Goal: Use online tool/utility: Utilize a website feature to perform a specific function

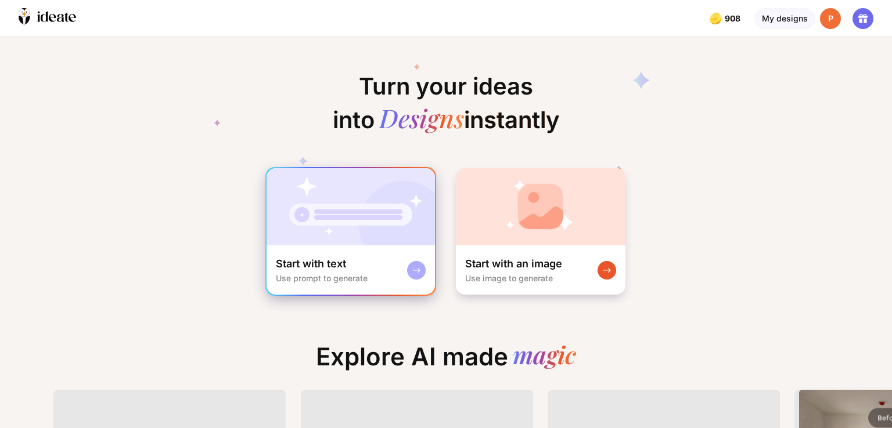
click at [333, 217] on img at bounding box center [351, 206] width 168 height 77
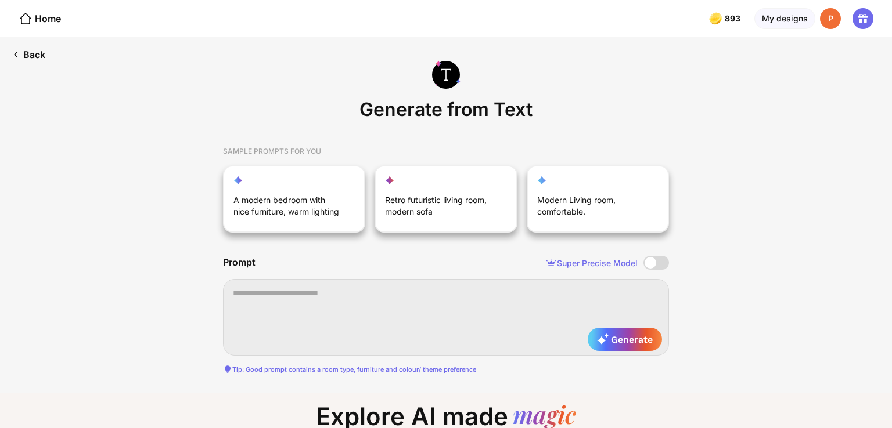
click at [38, 53] on div "Back" at bounding box center [28, 54] width 57 height 35
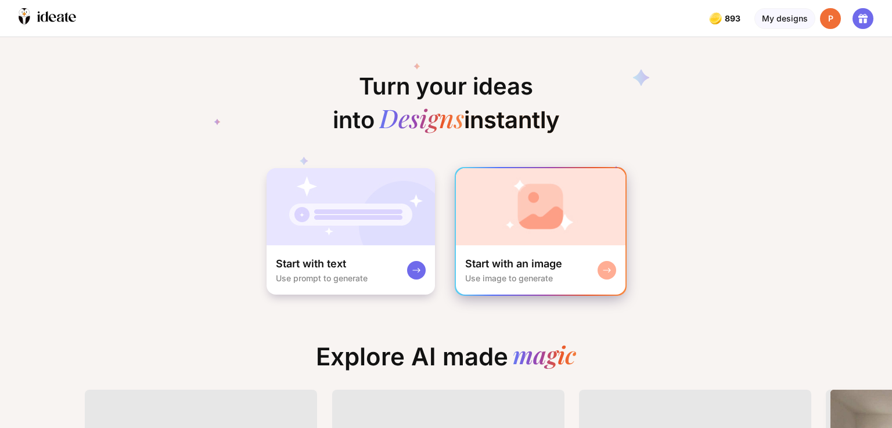
click at [500, 196] on img at bounding box center [541, 206] width 170 height 77
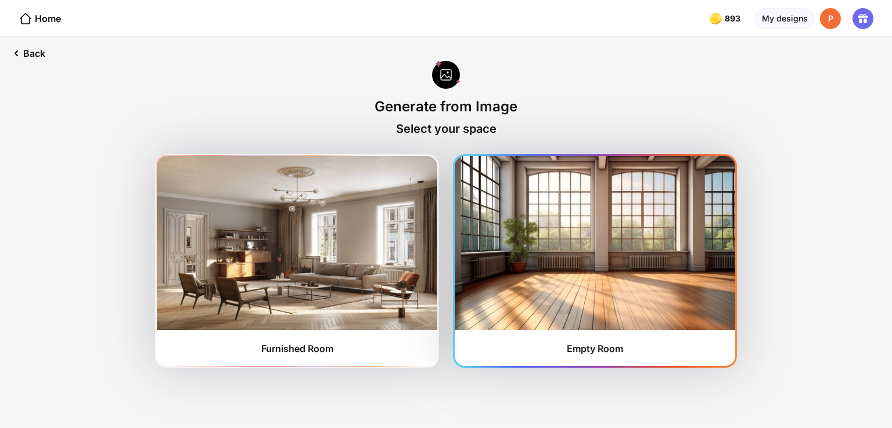
click at [497, 283] on img at bounding box center [595, 243] width 280 height 174
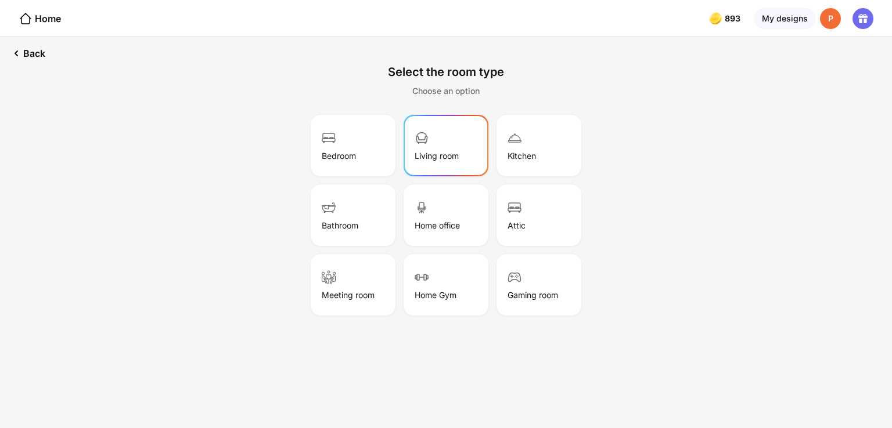
click at [421, 142] on img at bounding box center [422, 138] width 14 height 14
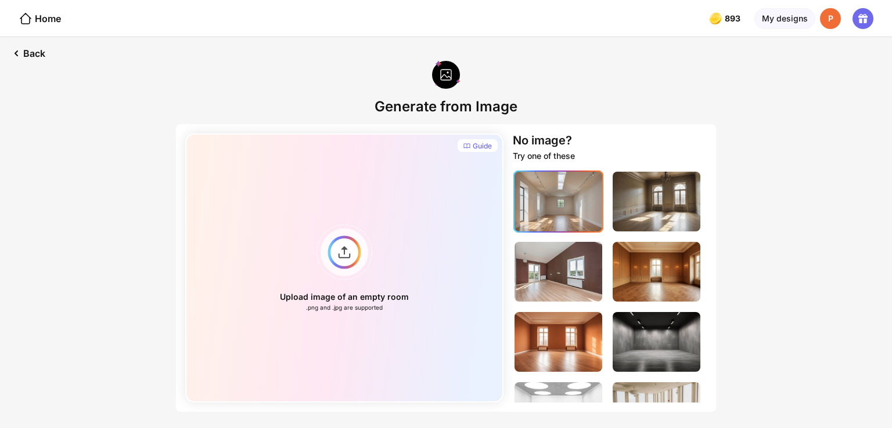
click at [555, 196] on img at bounding box center [558, 202] width 88 height 60
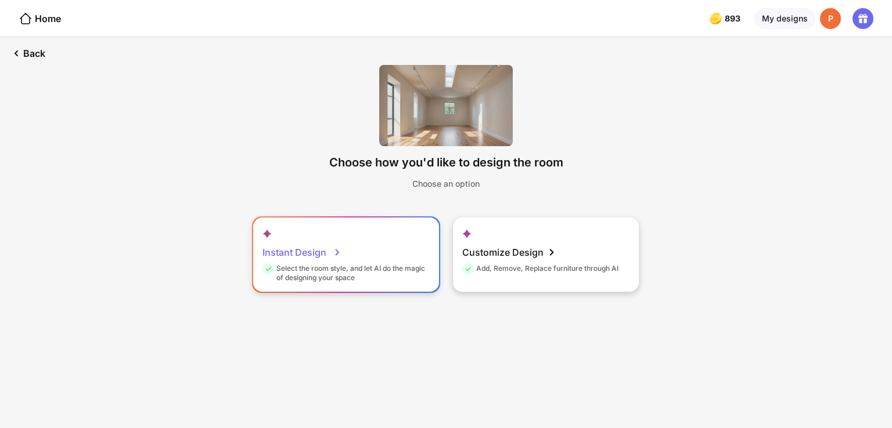
click at [334, 260] on div "Instant Design" at bounding box center [301, 252] width 79 height 23
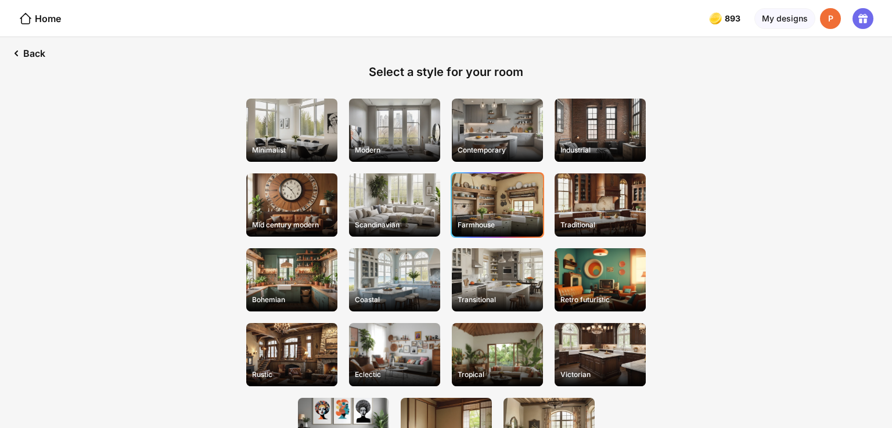
click at [500, 215] on div "Farmhouse" at bounding box center [497, 205] width 91 height 63
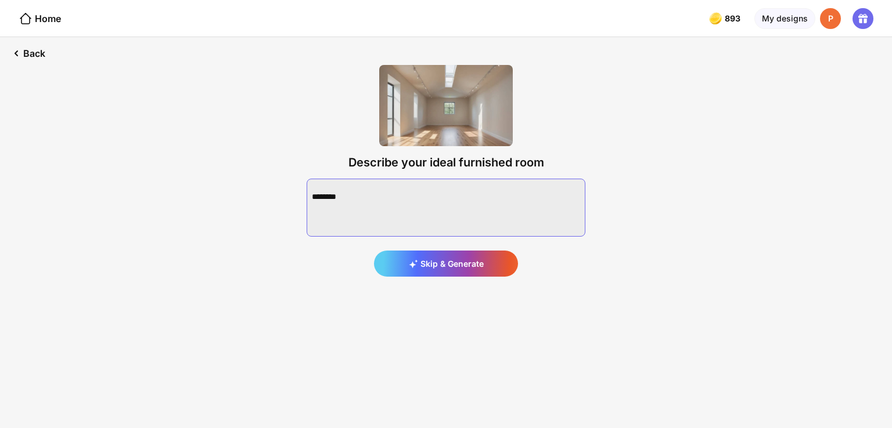
click at [349, 196] on textarea at bounding box center [446, 208] width 279 height 58
click at [423, 259] on div "Skip & Generate" at bounding box center [446, 264] width 144 height 26
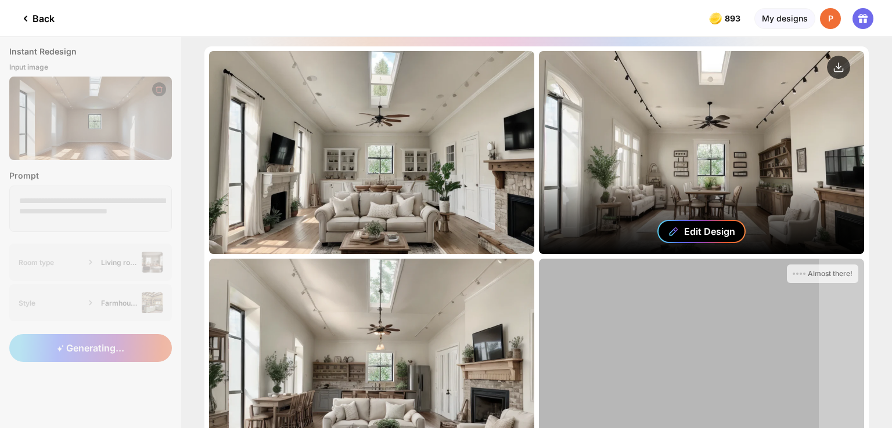
click at [693, 221] on div "Edit Design" at bounding box center [701, 231] width 88 height 23
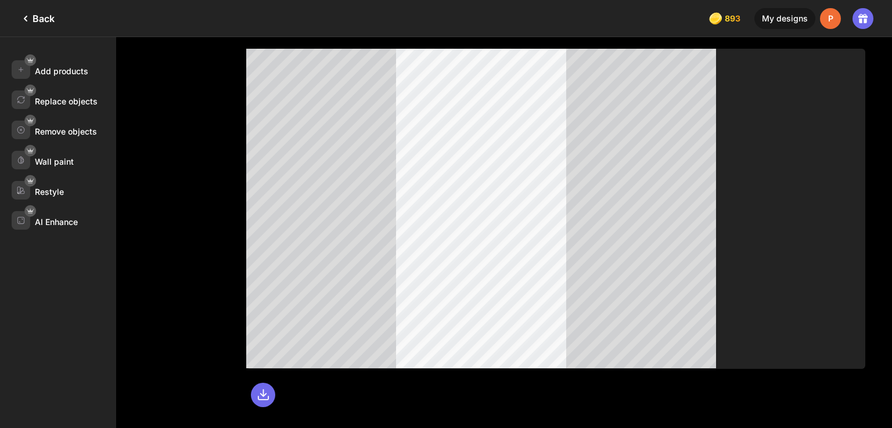
click at [37, 20] on div "Back" at bounding box center [37, 19] width 36 height 14
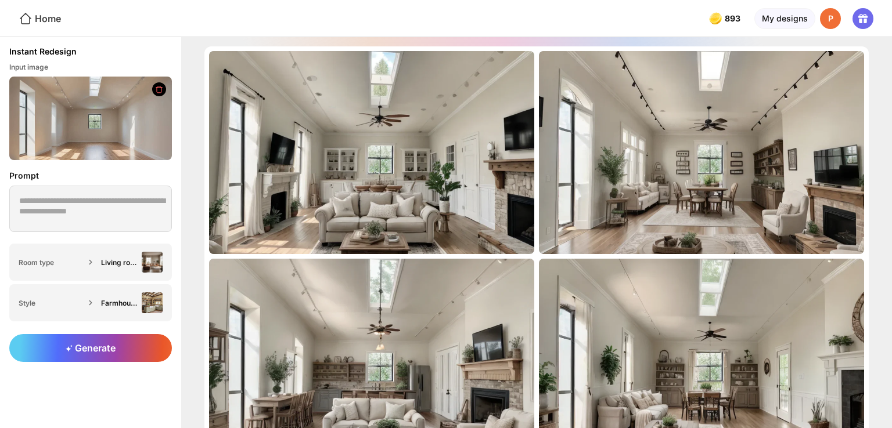
click at [38, 13] on div "Home" at bounding box center [40, 19] width 42 height 14
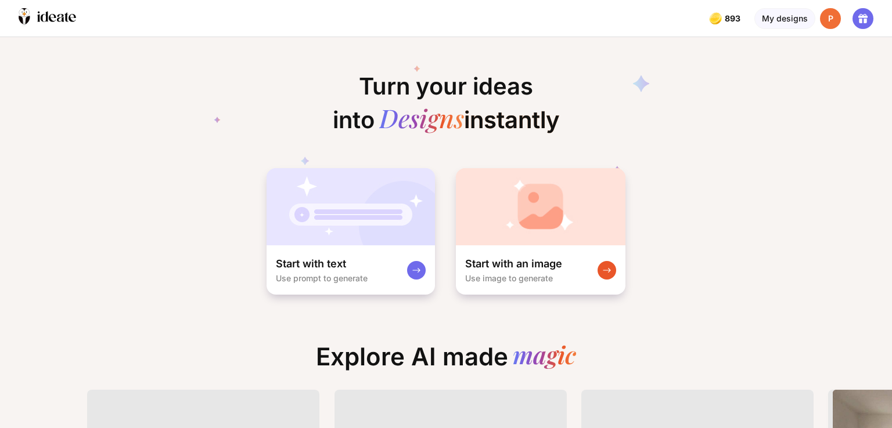
scroll to position [0, 5]
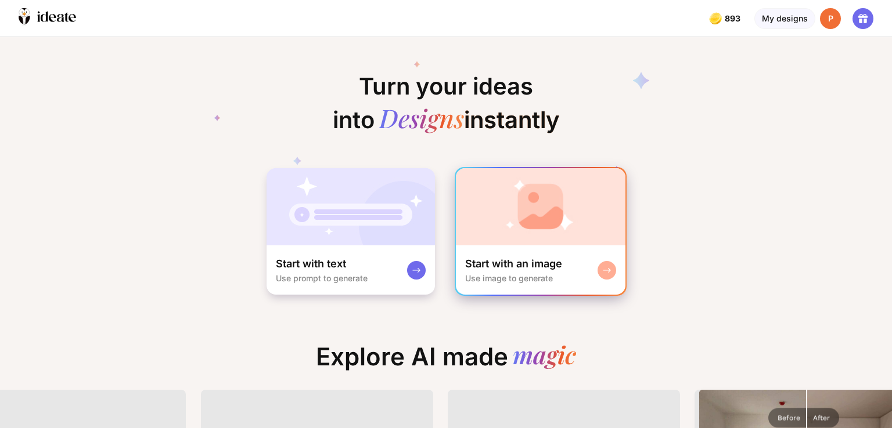
click at [577, 197] on img at bounding box center [541, 206] width 170 height 77
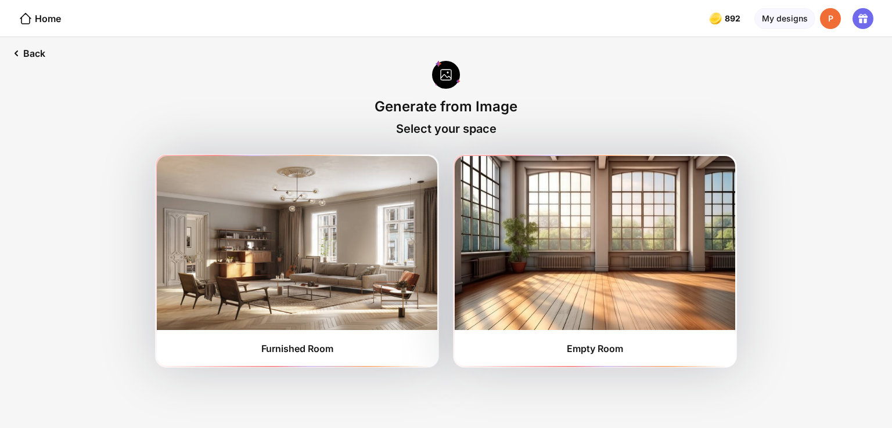
click at [577, 197] on img at bounding box center [595, 243] width 280 height 174
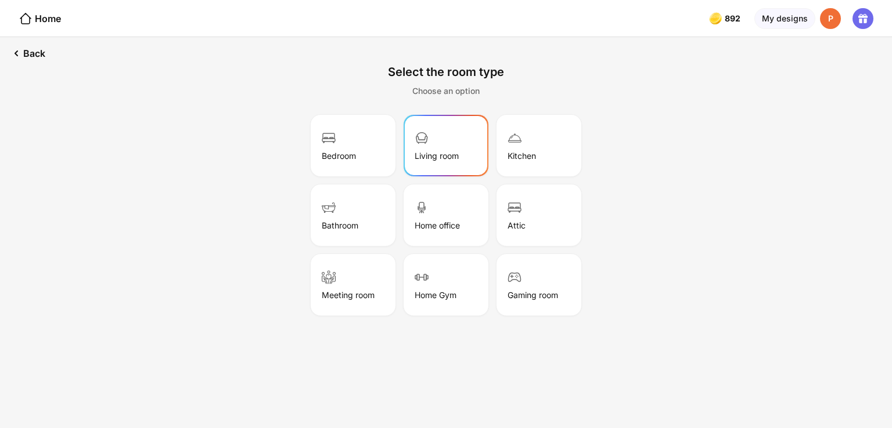
click at [430, 149] on div "Living room" at bounding box center [445, 146] width 81 height 58
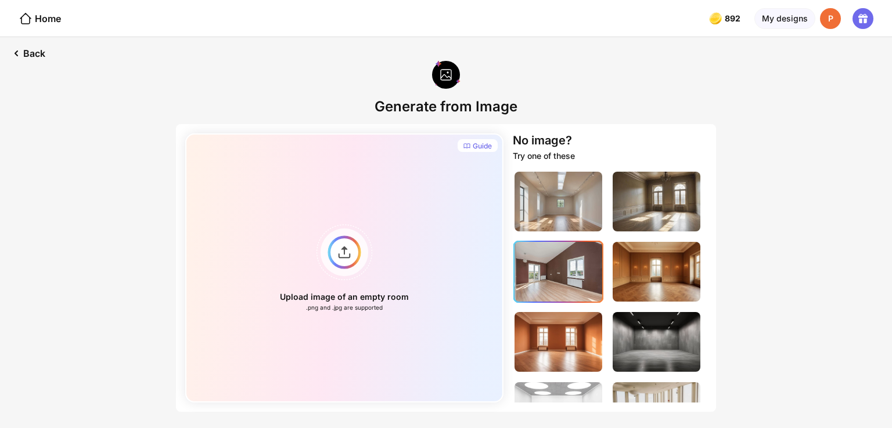
click at [563, 264] on img at bounding box center [558, 272] width 88 height 60
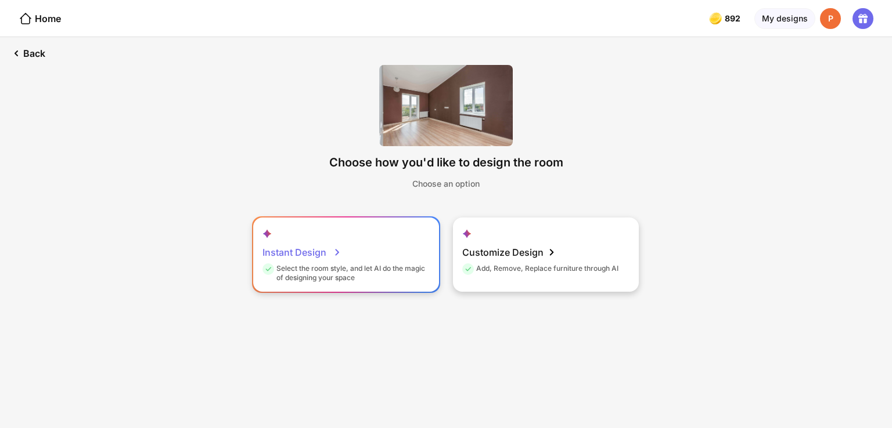
click at [323, 255] on div "Instant Design" at bounding box center [301, 252] width 79 height 23
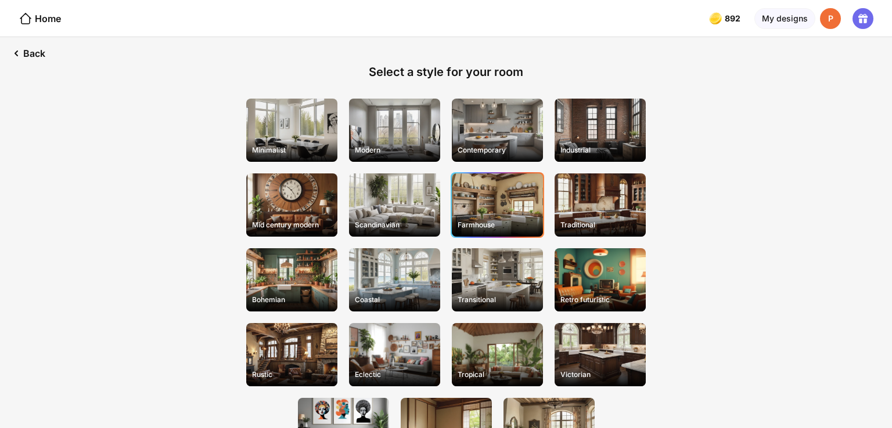
click at [485, 205] on div "Farmhouse" at bounding box center [497, 205] width 91 height 63
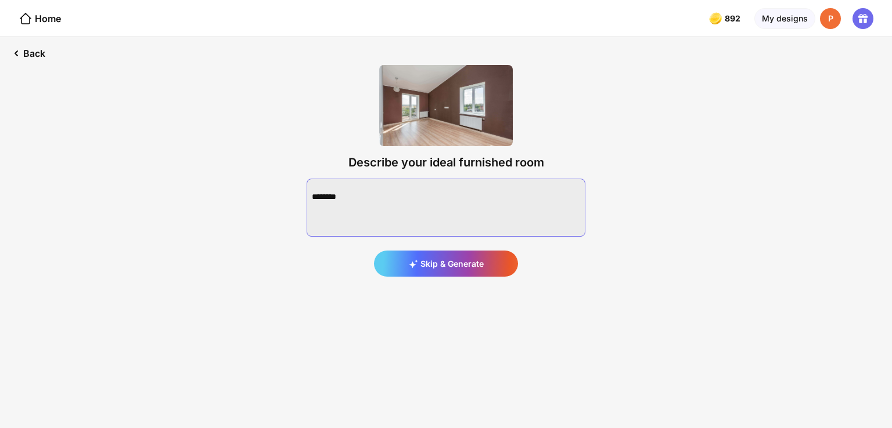
click at [337, 205] on textarea at bounding box center [446, 208] width 279 height 58
click at [339, 191] on textarea at bounding box center [446, 208] width 279 height 58
click at [421, 191] on textarea at bounding box center [446, 208] width 279 height 58
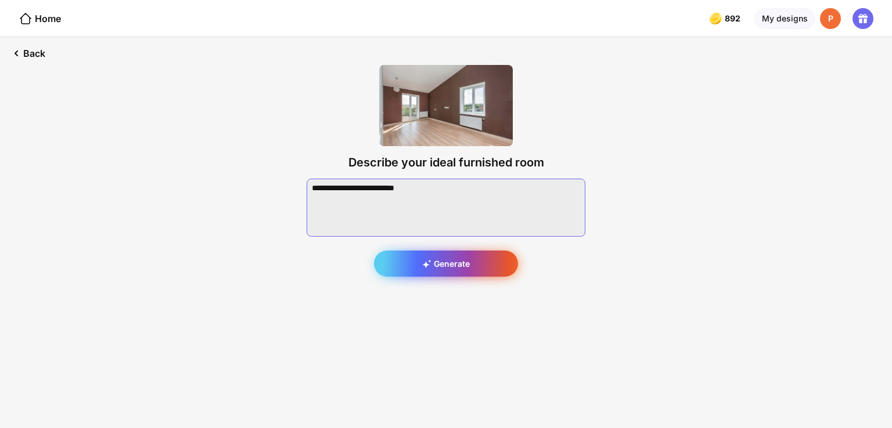
type textarea "**********"
click at [458, 266] on div "Generate" at bounding box center [446, 264] width 144 height 26
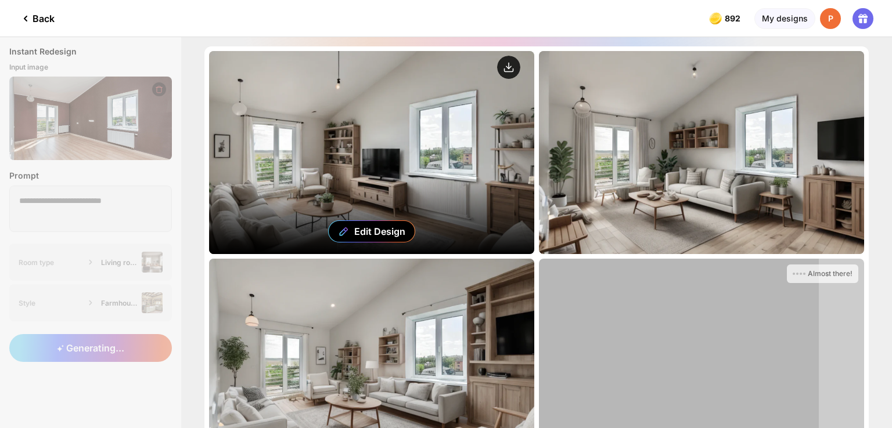
click at [509, 65] on icon at bounding box center [509, 66] width 0 height 6
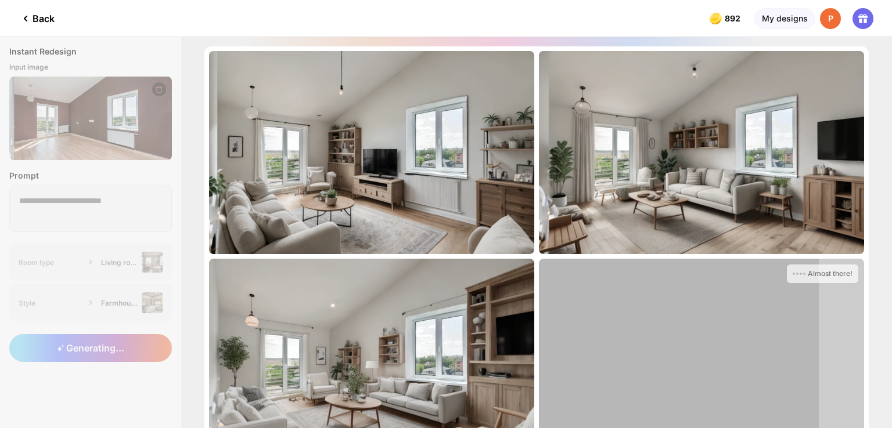
click at [831, 15] on div "P" at bounding box center [830, 18] width 21 height 21
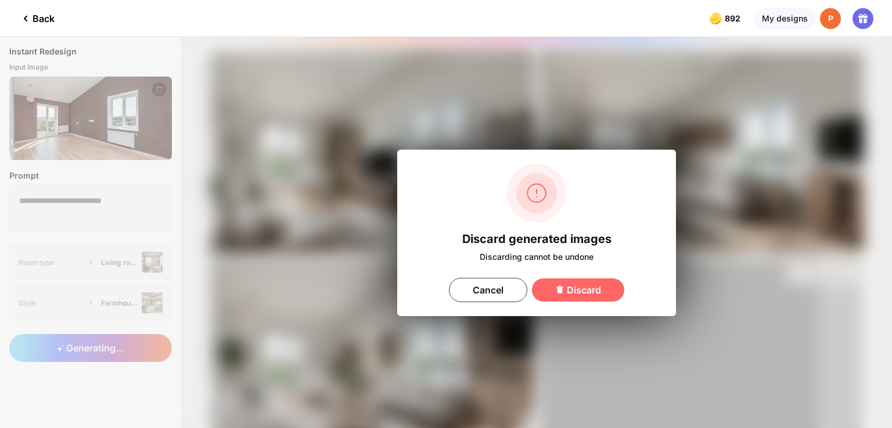
drag, startPoint x: 511, startPoint y: 285, endPoint x: 394, endPoint y: 79, distance: 236.9
click at [394, 79] on div "Discard generated images Discarding cannot be undone Cancel Discard" at bounding box center [536, 232] width 711 height 391
click at [523, 286] on div "Cancel" at bounding box center [488, 290] width 78 height 24
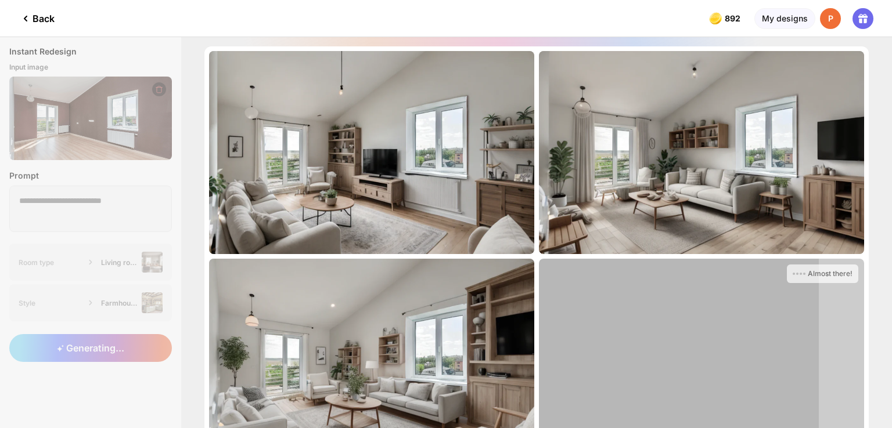
scroll to position [95, 0]
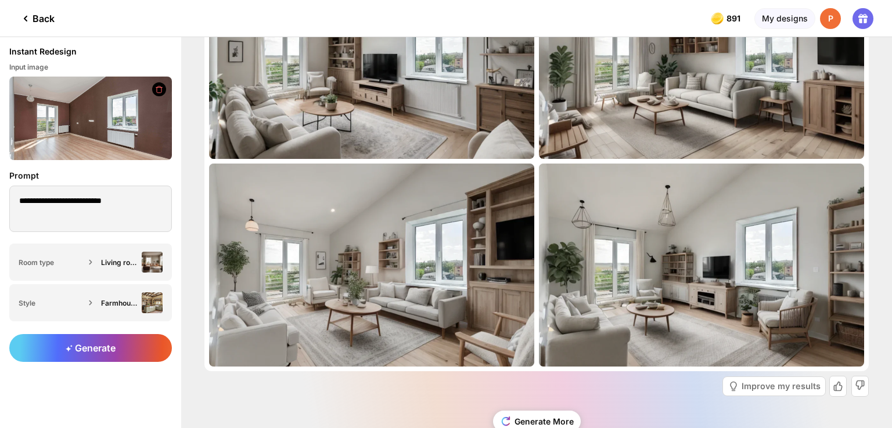
click at [44, 19] on div "Back" at bounding box center [37, 19] width 36 height 14
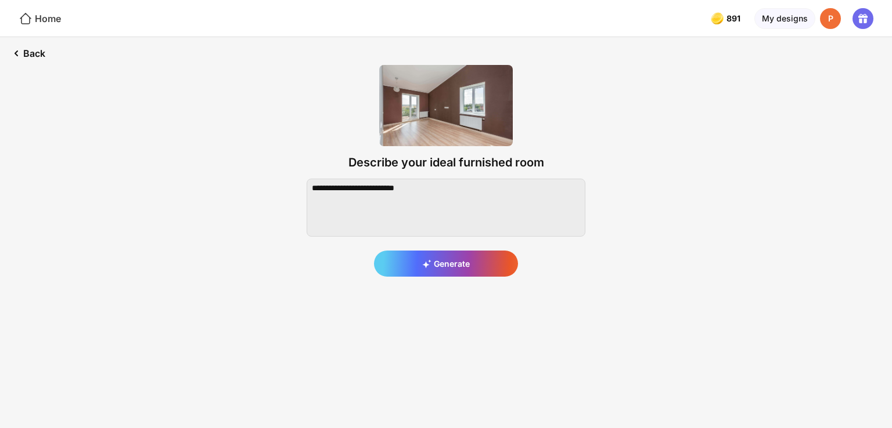
click at [39, 18] on div "Home" at bounding box center [40, 19] width 42 height 14
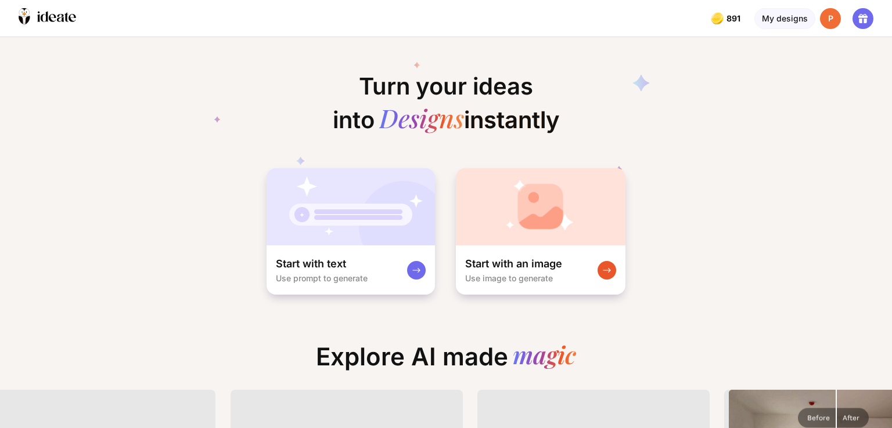
scroll to position [0, 111]
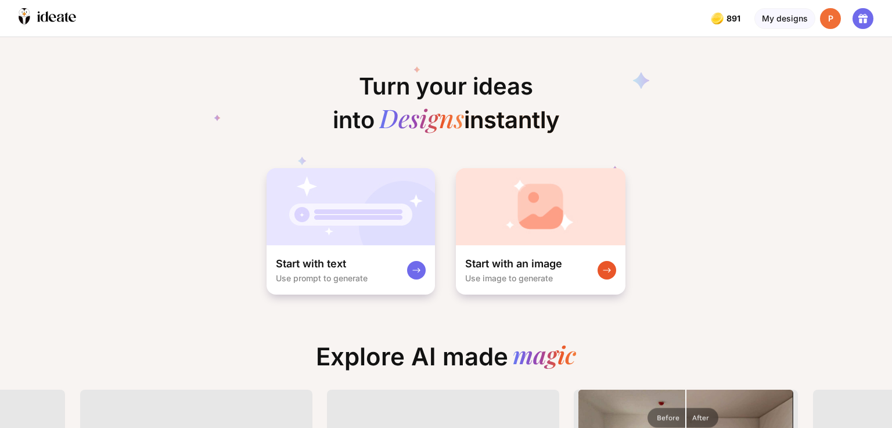
click at [822, 24] on div "P" at bounding box center [830, 18] width 21 height 21
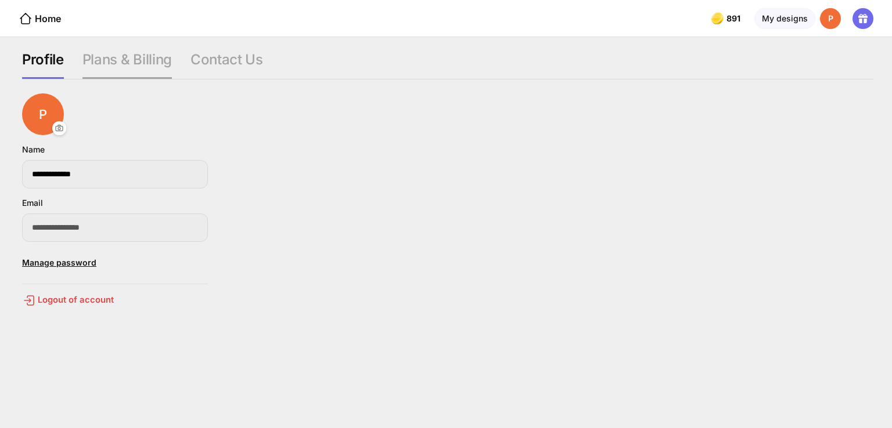
click at [190, 63] on div "Plans & Billing" at bounding box center [226, 65] width 73 height 28
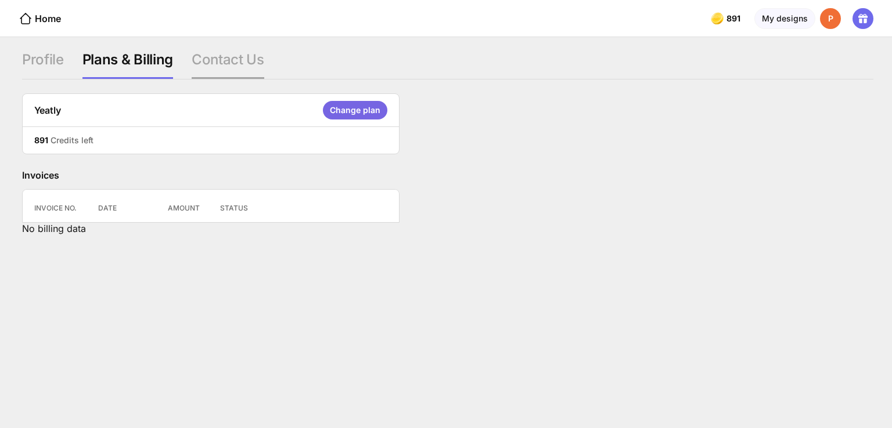
click at [228, 63] on div "Contact Us" at bounding box center [228, 65] width 73 height 28
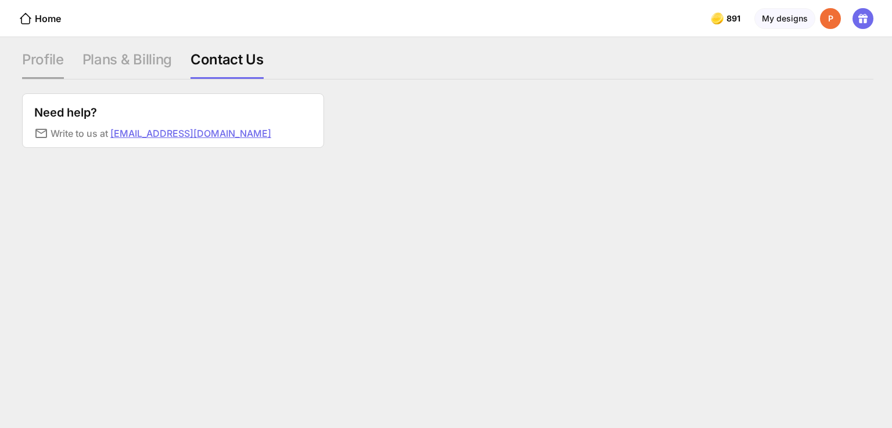
click at [82, 55] on div "Profile" at bounding box center [126, 65] width 89 height 28
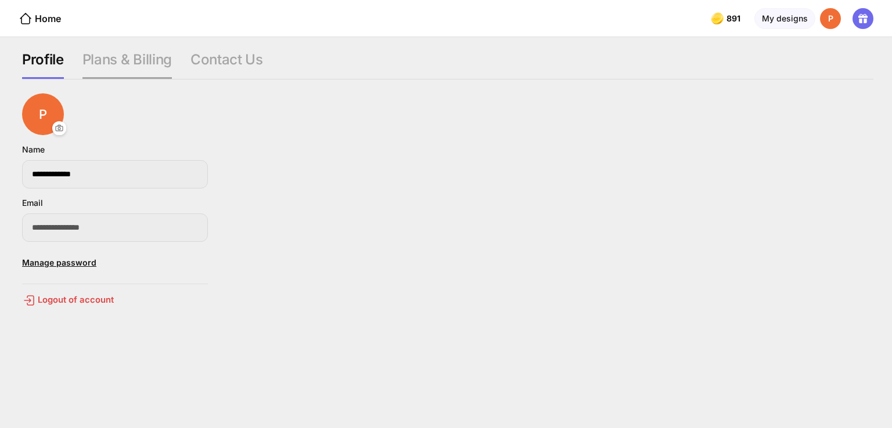
click at [190, 64] on div "Plans & Billing" at bounding box center [226, 65] width 73 height 28
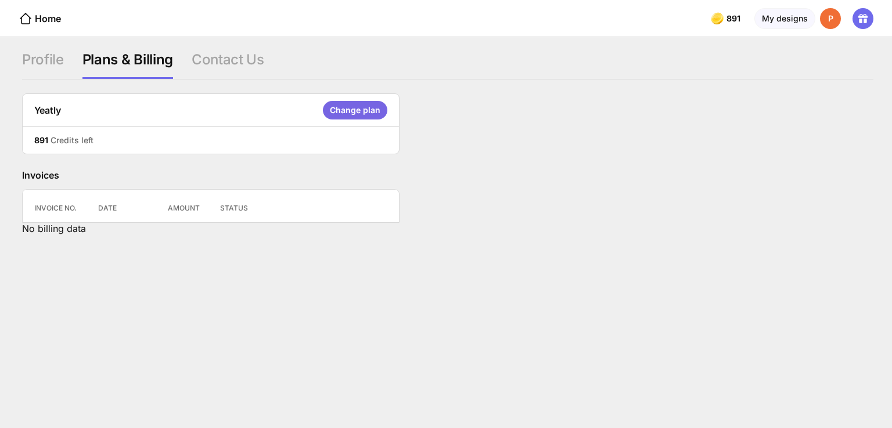
click at [42, 27] on div "Home" at bounding box center [30, 18] width 61 height 37
click at [41, 23] on div "Home" at bounding box center [40, 19] width 42 height 14
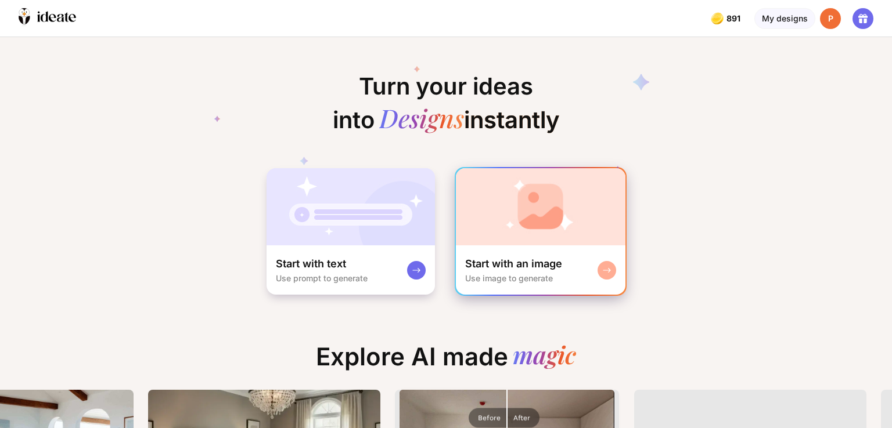
click at [562, 232] on img at bounding box center [541, 206] width 170 height 77
